Goal: Task Accomplishment & Management: Manage account settings

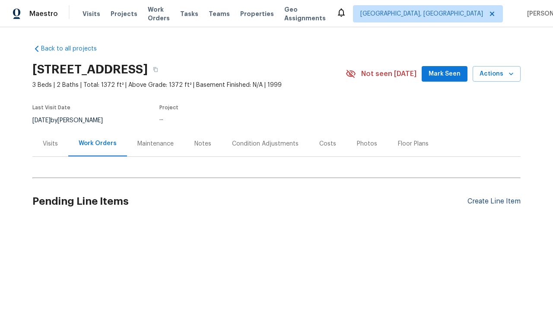
click at [494, 201] on div "Create Line Item" at bounding box center [493, 201] width 53 height 8
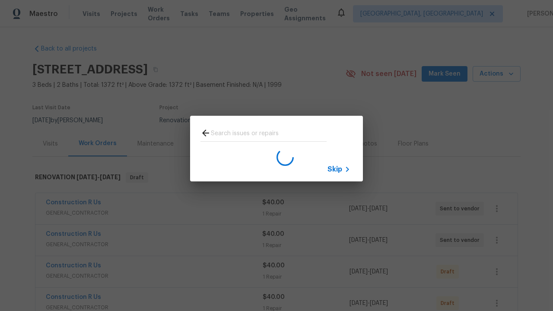
click at [335, 169] on span "Skip" at bounding box center [334, 169] width 15 height 9
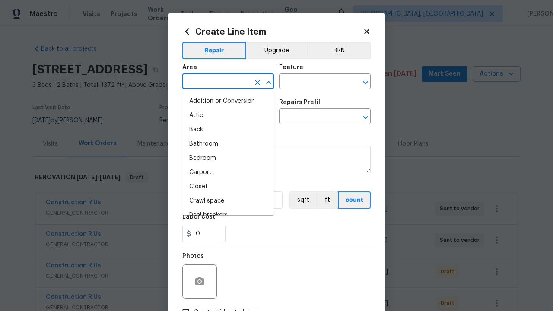
click at [228, 158] on li "Bedroom" at bounding box center [228, 158] width 92 height 14
type input "Bedroom"
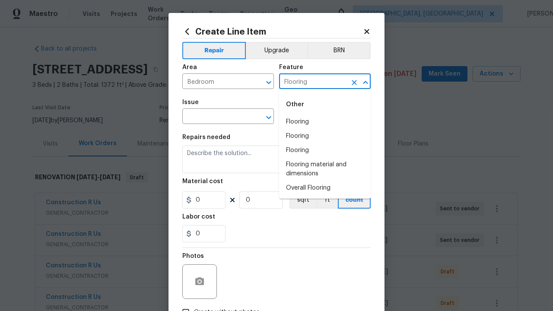
click at [325, 122] on li "Flooring" at bounding box center [325, 122] width 92 height 14
type input "Flooring"
type input "Wallpaper"
type input "ACQ: Flooring"
click at [313, 117] on input "text" at bounding box center [312, 117] width 67 height 13
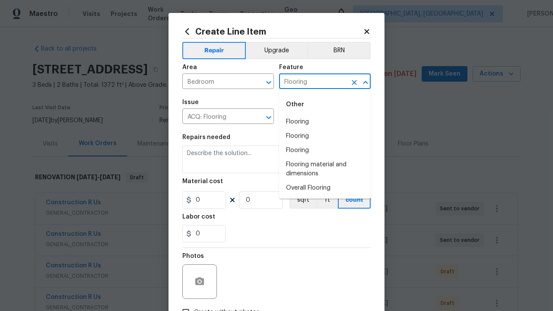
type input "Remove"
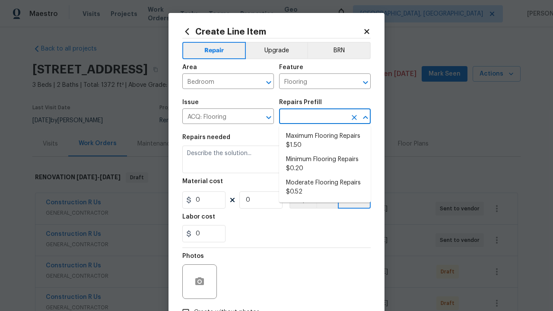
click at [325, 141] on li "Maximum Flooring Repairs $1.50" at bounding box center [325, 140] width 92 height 23
type input "Acquisition"
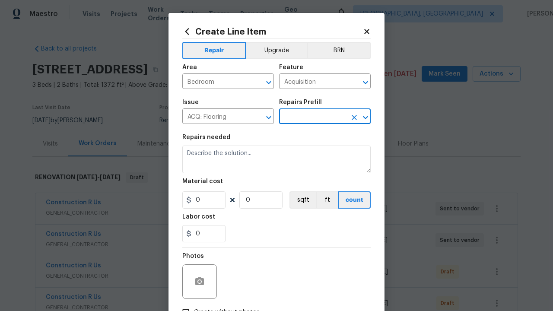
type input "Maximum Flooring Repairs $1.50"
type textarea "Acquisition Scope: Maximum flooring repairs"
type input "1.5"
type input "1"
type input "Maximum Flooring Repairs $1.50"
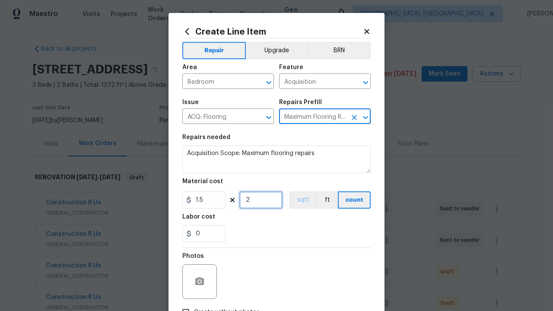
type input "2"
click at [302, 200] on button "sqft" at bounding box center [302, 199] width 27 height 17
click at [186, 304] on input "Create without photos" at bounding box center [185, 312] width 16 height 16
checkbox input "true"
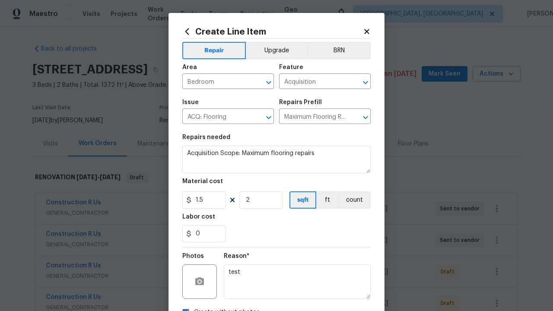
scroll to position [10, 0]
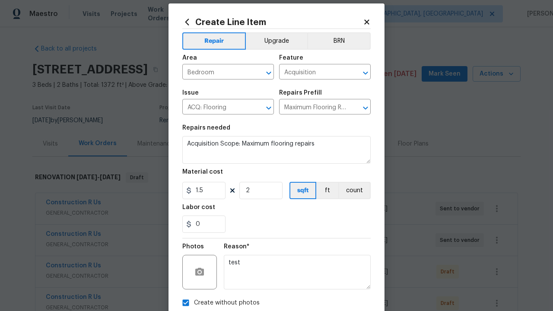
type textarea "test"
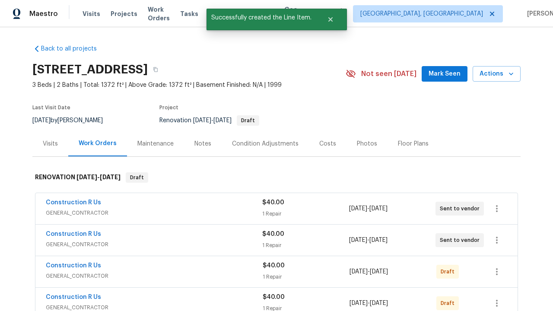
checkbox input "true"
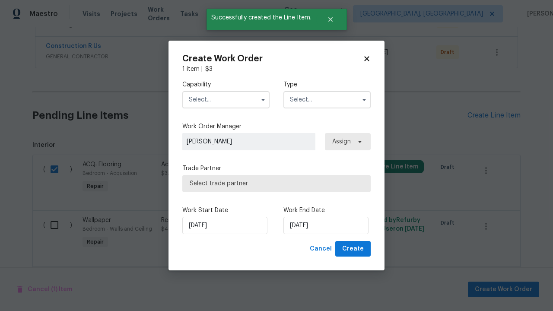
click at [226, 99] on input "text" at bounding box center [225, 99] width 87 height 17
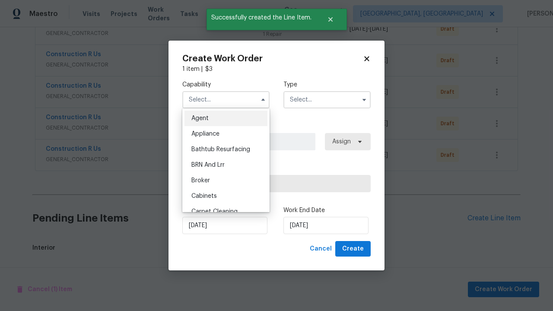
type input "General Contractor"
click at [327, 99] on input "text" at bounding box center [326, 99] width 87 height 17
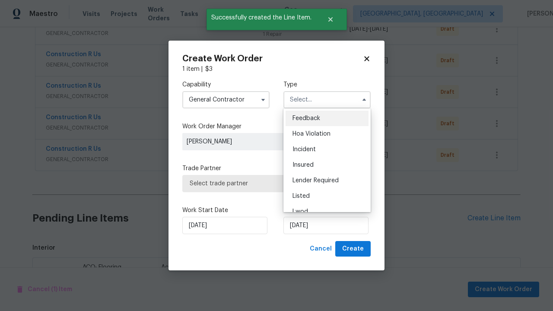
scroll to position [598, 0]
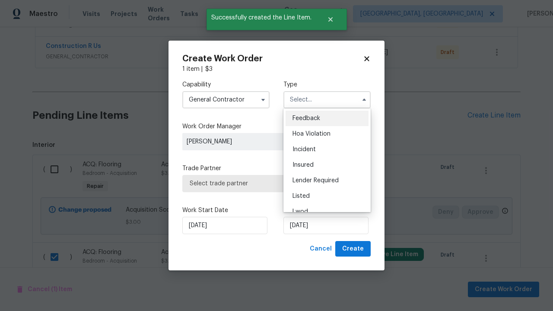
click at [308, 255] on span "Renovation" at bounding box center [308, 258] width 32 height 6
type input "Renovation"
click at [270, 183] on span "Select trade partner" at bounding box center [277, 183] width 174 height 9
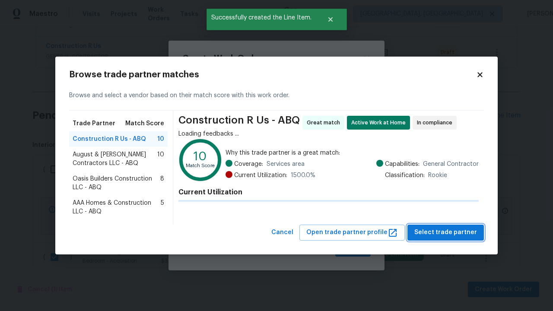
click at [448, 232] on span "Select trade partner" at bounding box center [445, 232] width 63 height 11
click at [354, 249] on span "Create" at bounding box center [353, 249] width 22 height 11
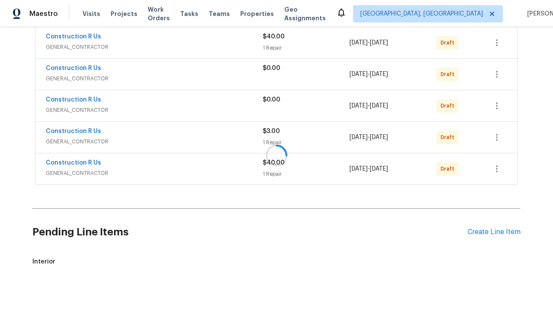
scroll to position [526, 0]
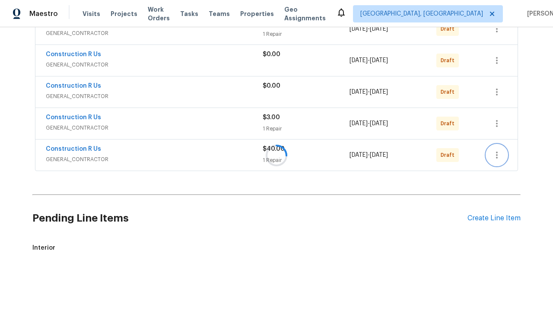
click at [497, 155] on icon "button" at bounding box center [497, 155] width 2 height 7
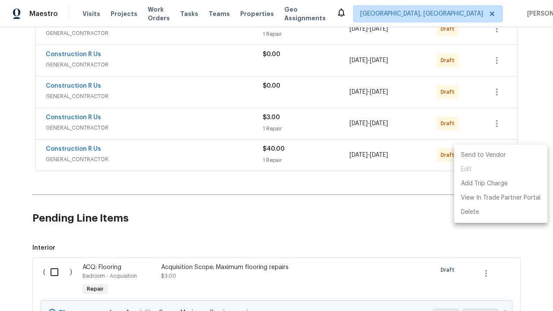
click at [500, 155] on li "Send to Vendor" at bounding box center [500, 155] width 93 height 14
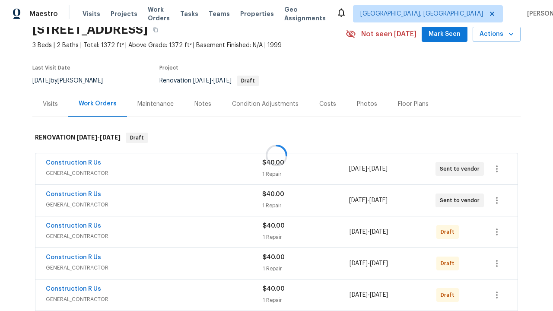
scroll to position [171, 0]
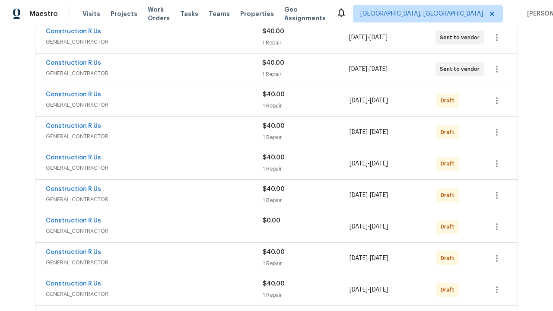
click at [497, 41] on icon "button" at bounding box center [497, 37] width 2 height 7
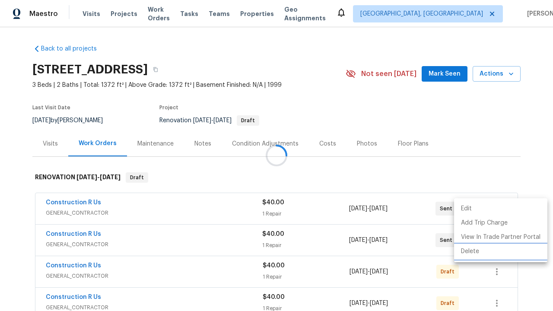
click at [500, 251] on li "Delete" at bounding box center [500, 251] width 93 height 14
